Goal: Complete application form

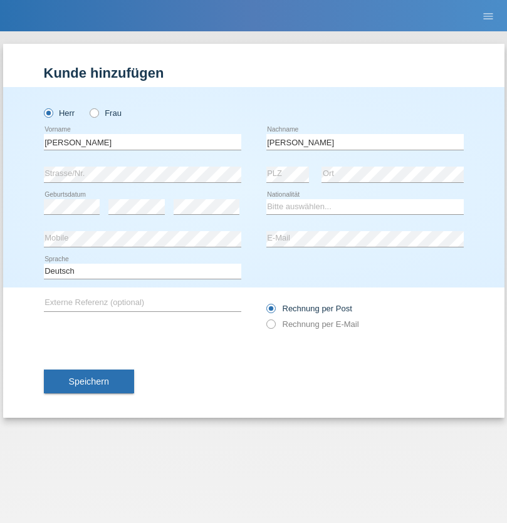
type input "[PERSON_NAME]"
select select "CH"
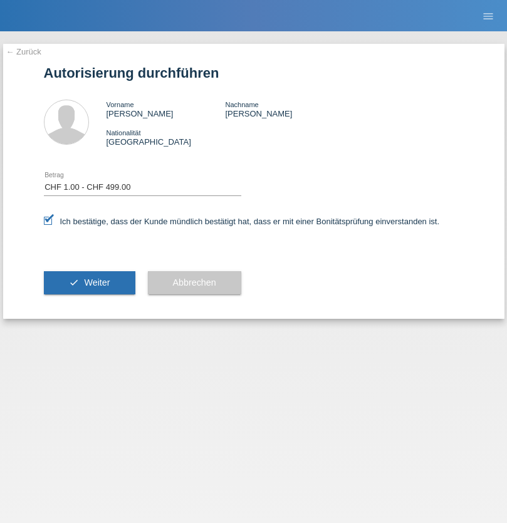
select select "1"
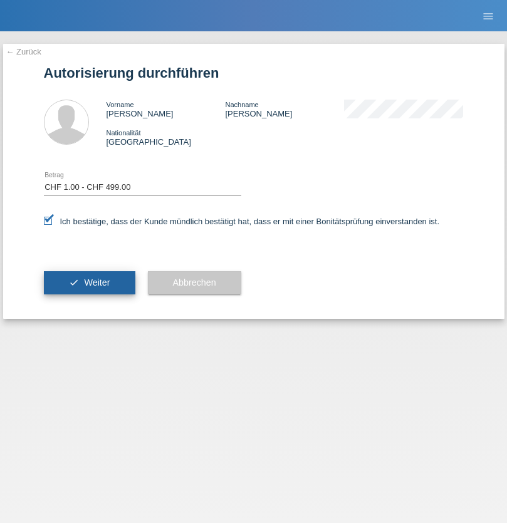
click at [89, 283] on span "Weiter" at bounding box center [97, 283] width 26 height 10
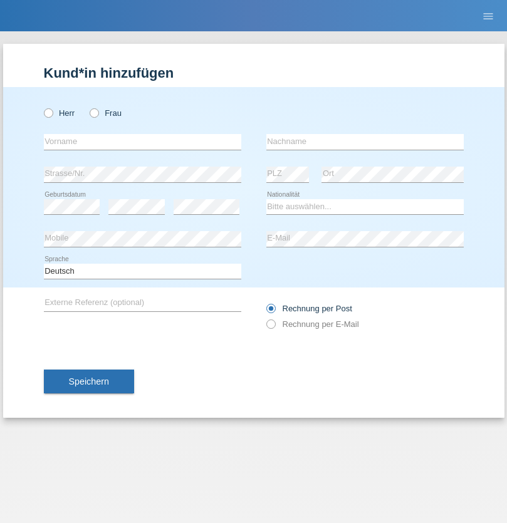
radio input "true"
click at [142, 142] on input "text" at bounding box center [142, 142] width 197 height 16
type input "firat"
click at [365, 142] on input "text" at bounding box center [364, 142] width 197 height 16
type input "kara"
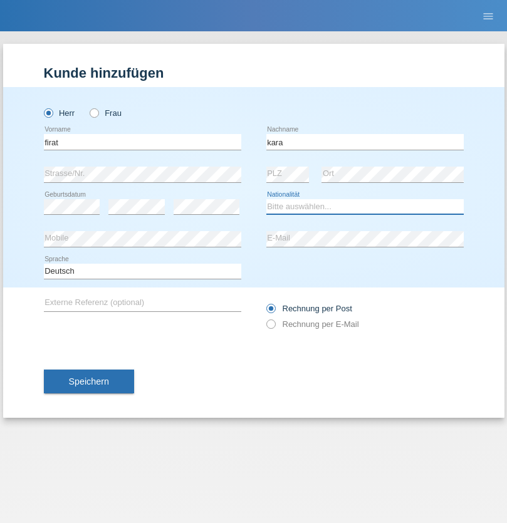
select select "CH"
